Goal: Information Seeking & Learning: Learn about a topic

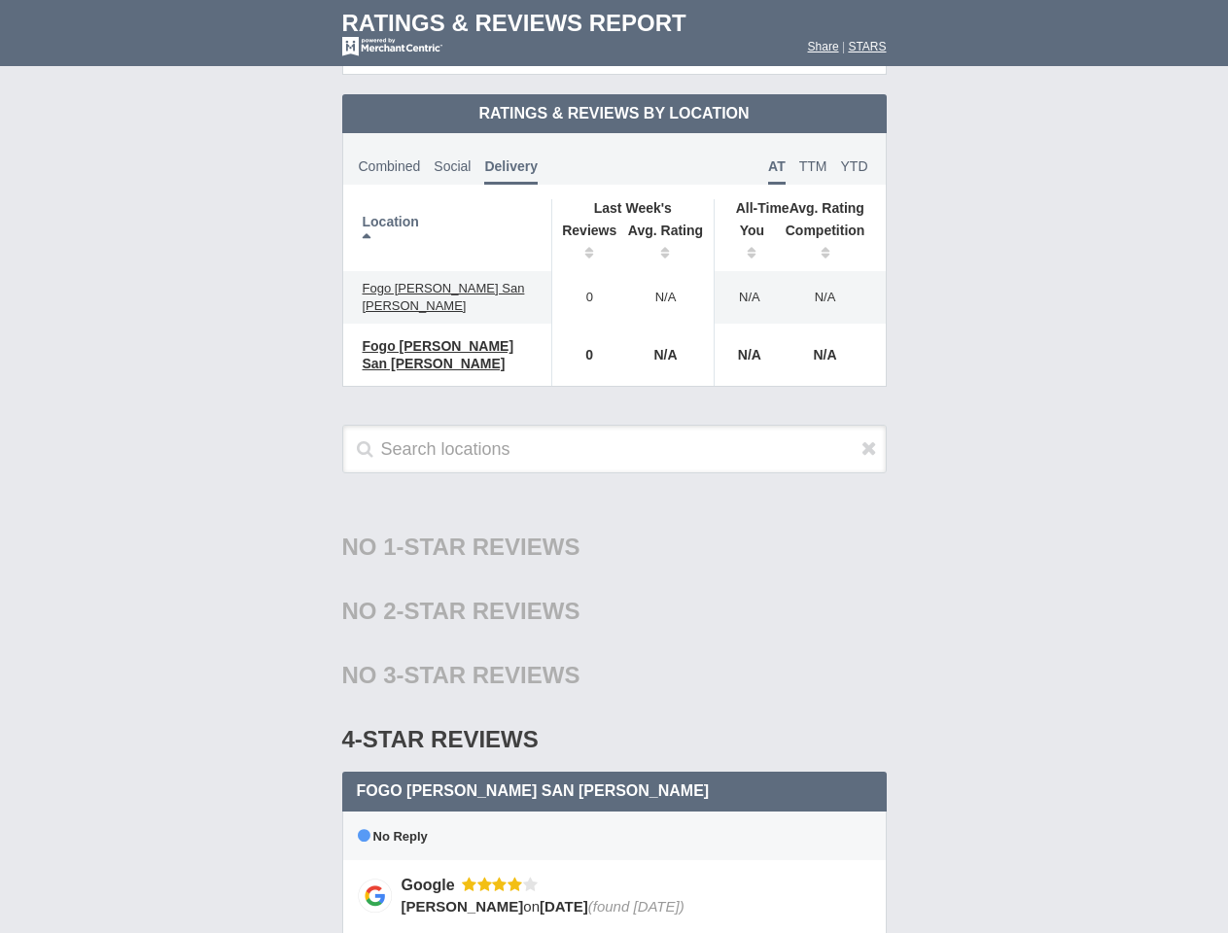
scroll to position [942, 0]
click at [447, 219] on th "Location" at bounding box center [447, 235] width 209 height 72
click at [584, 227] on th "Reviews" at bounding box center [584, 244] width 66 height 54
click at [666, 227] on th "Avg. Rating" at bounding box center [665, 244] width 97 height 54
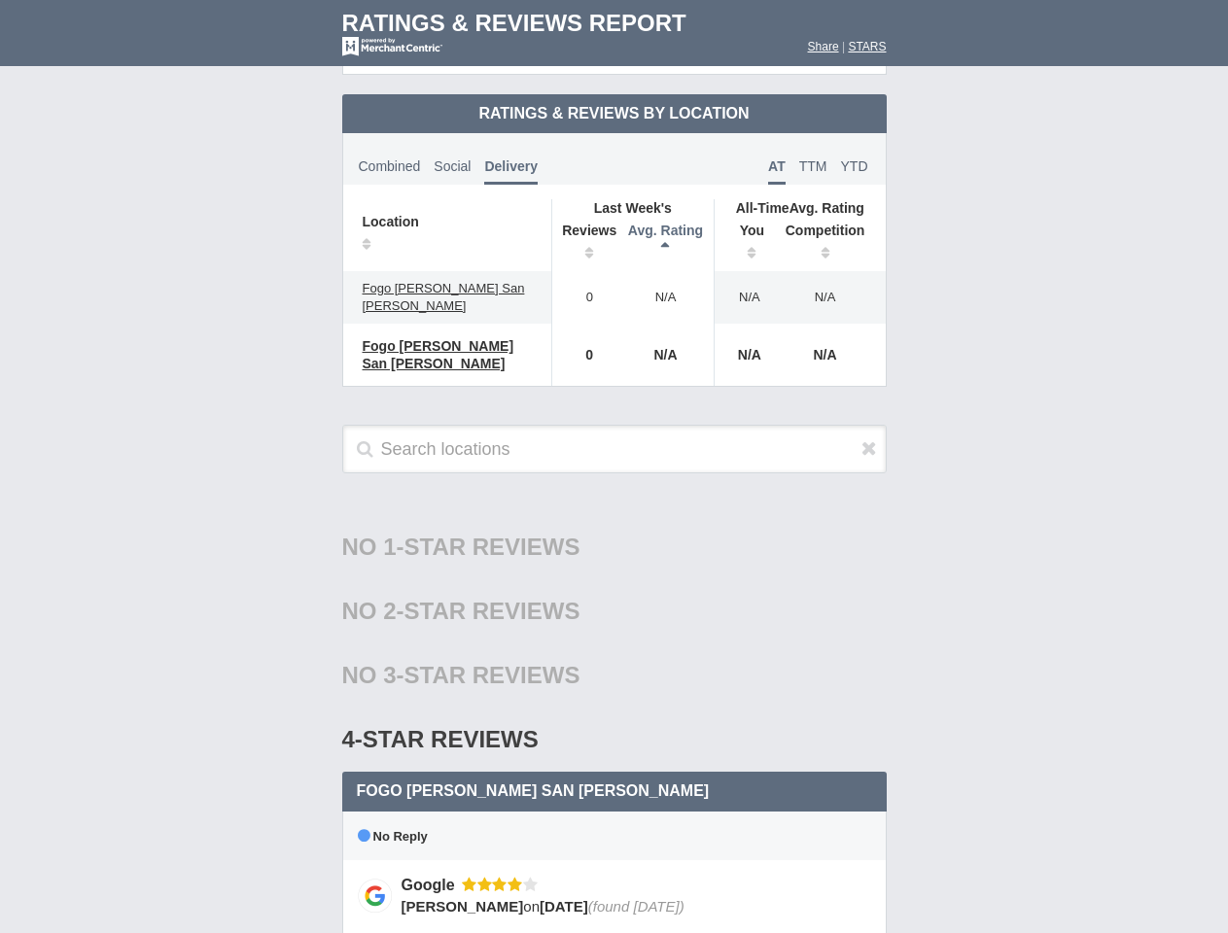
click at [745, 227] on th "You" at bounding box center [745, 244] width 60 height 54
click at [830, 227] on th "Competition" at bounding box center [830, 244] width 111 height 54
click at [614, 647] on div "No 3-Star Reviews 3 star" at bounding box center [614, 676] width 544 height 64
click at [869, 438] on icon at bounding box center [869, 447] width 16 height 19
